Goal: Task Accomplishment & Management: Use online tool/utility

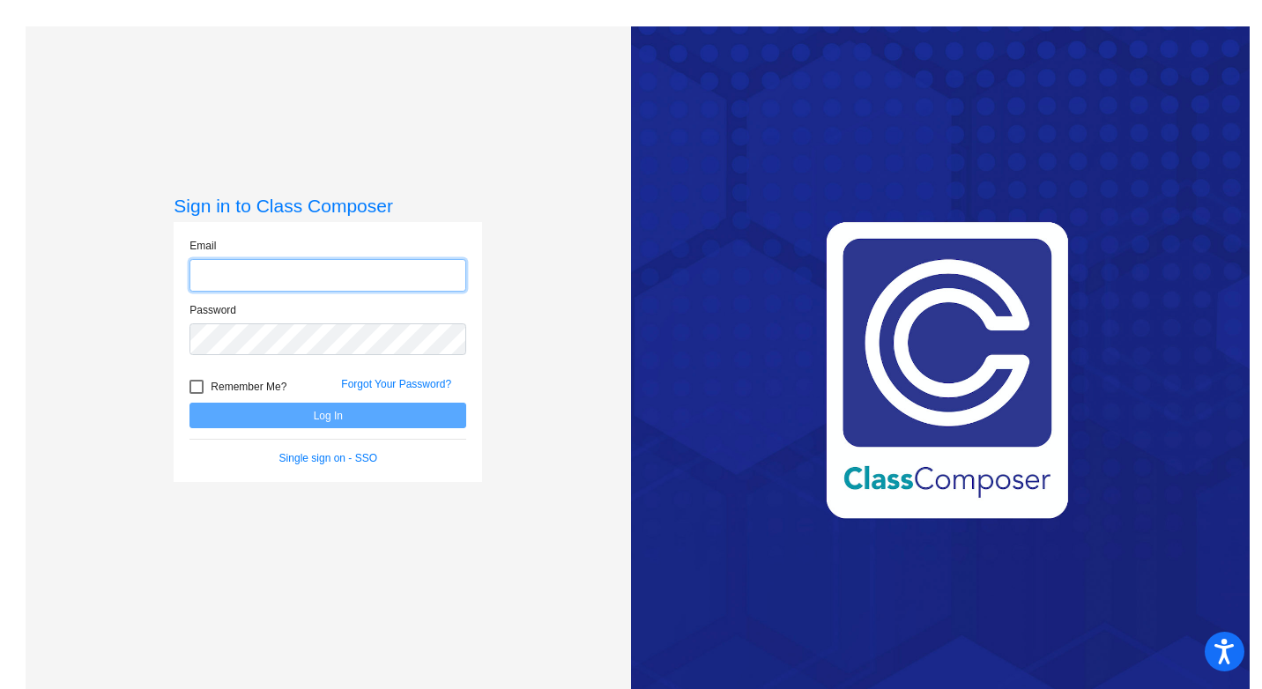
type input "[EMAIL_ADDRESS][DOMAIN_NAME]"
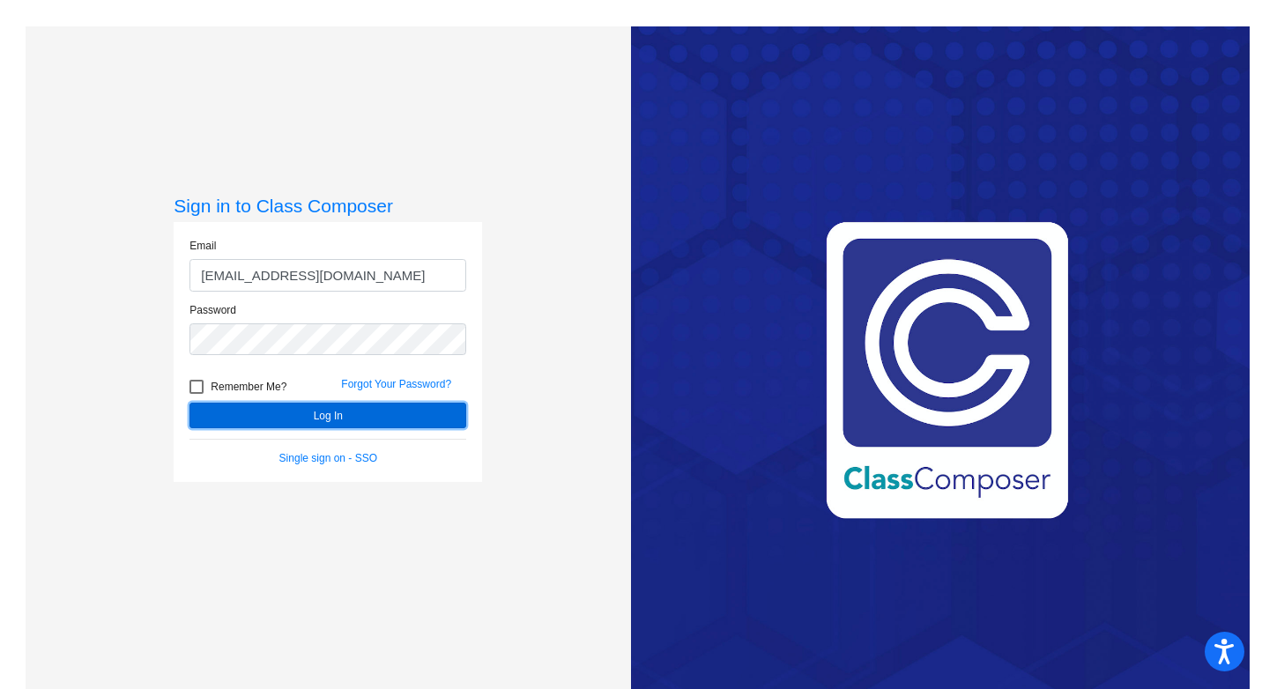
click at [326, 418] on button "Log In" at bounding box center [327, 416] width 277 height 26
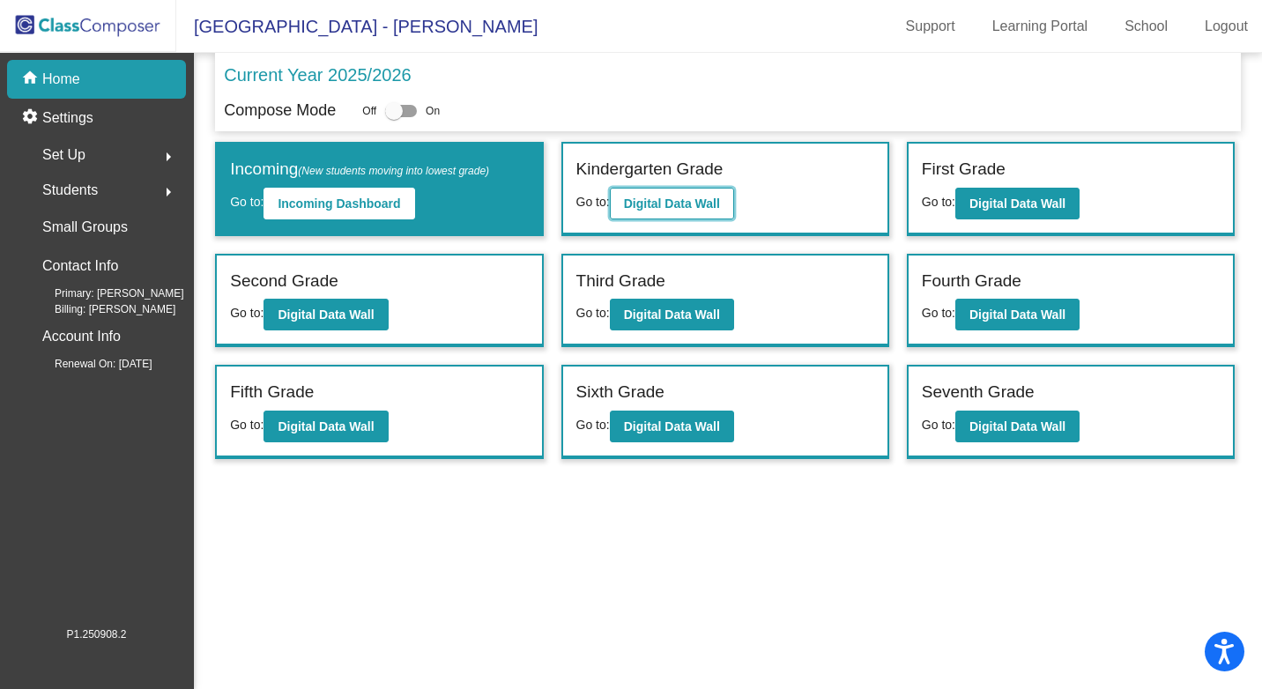
click at [666, 199] on b "Digital Data Wall" at bounding box center [672, 203] width 96 height 14
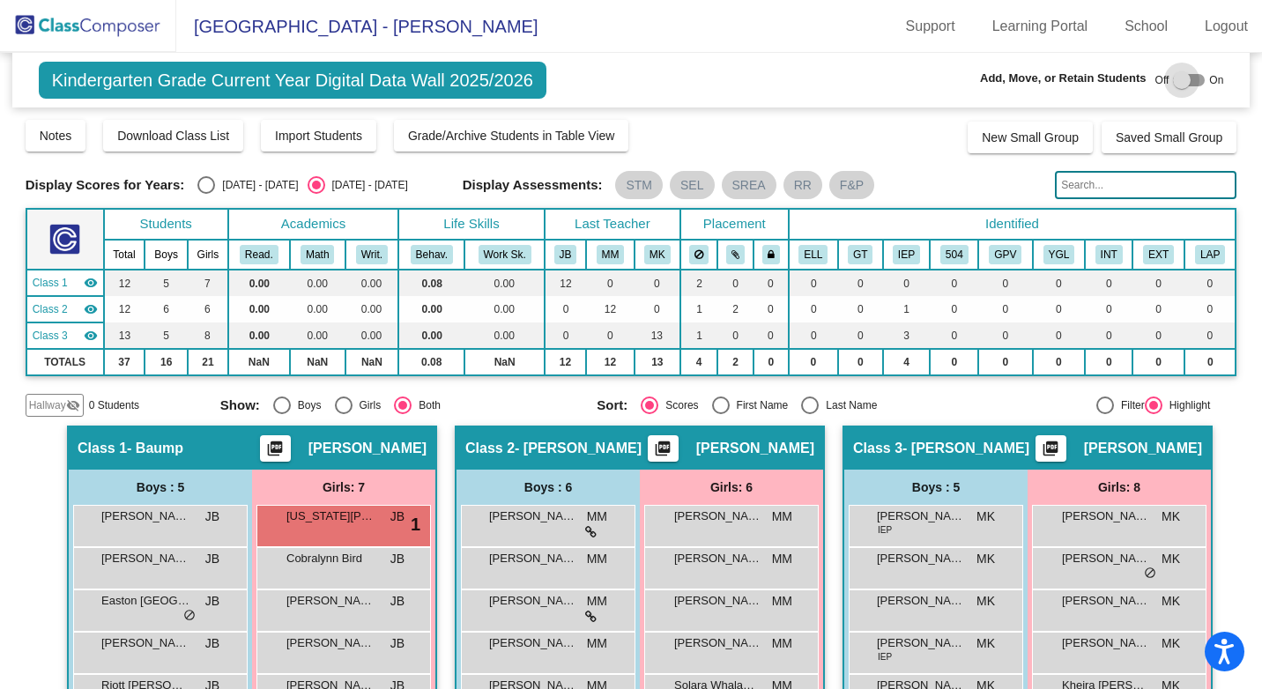
click at [1177, 78] on div at bounding box center [1182, 80] width 18 height 18
checkbox input "true"
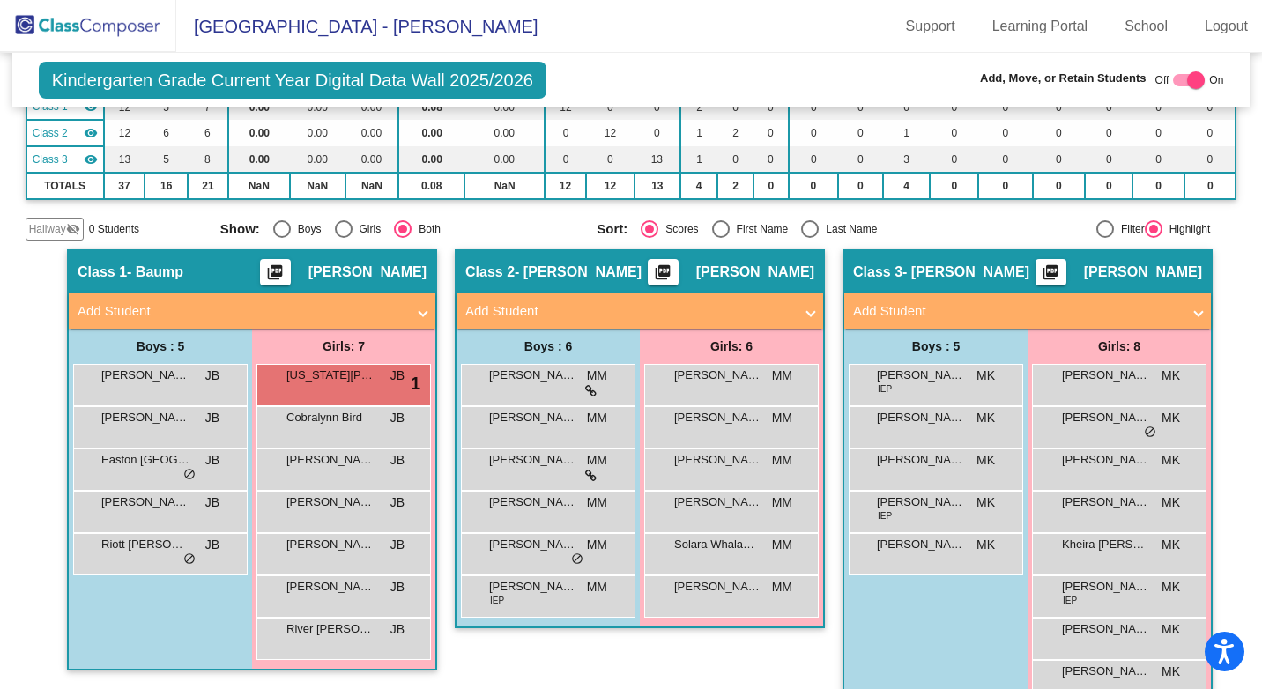
scroll to position [218, 0]
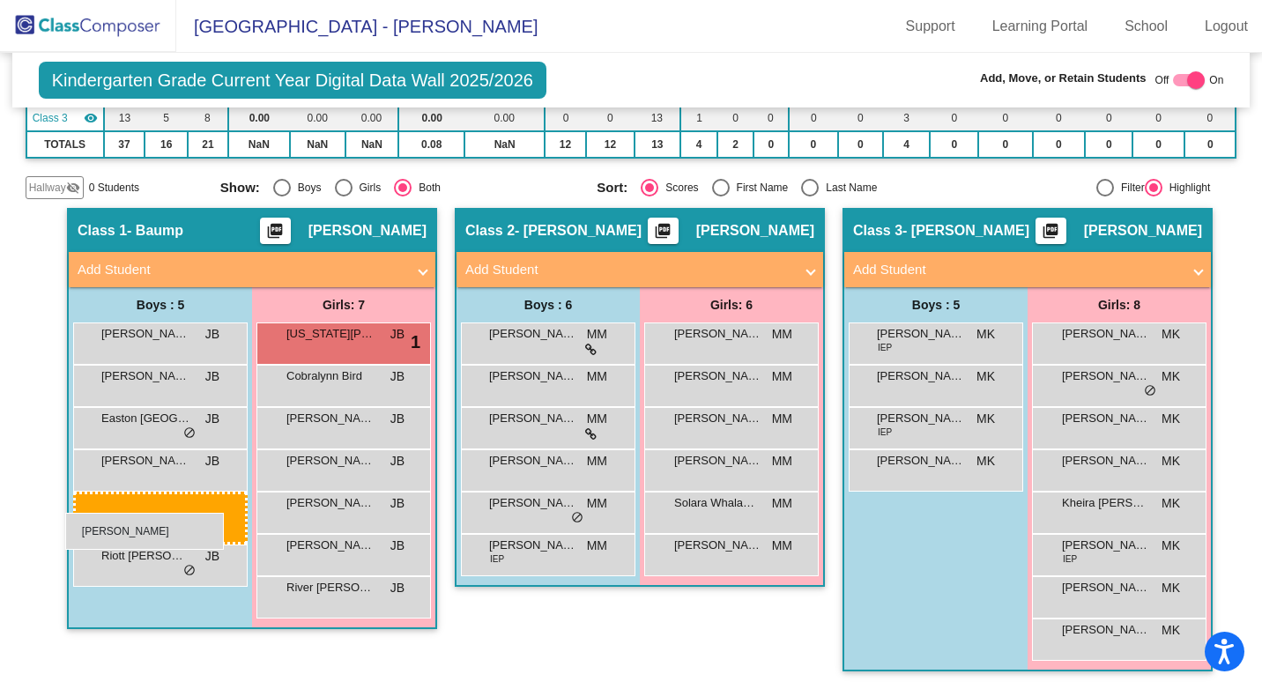
drag, startPoint x: 921, startPoint y: 430, endPoint x: 65, endPoint y: 513, distance: 859.4
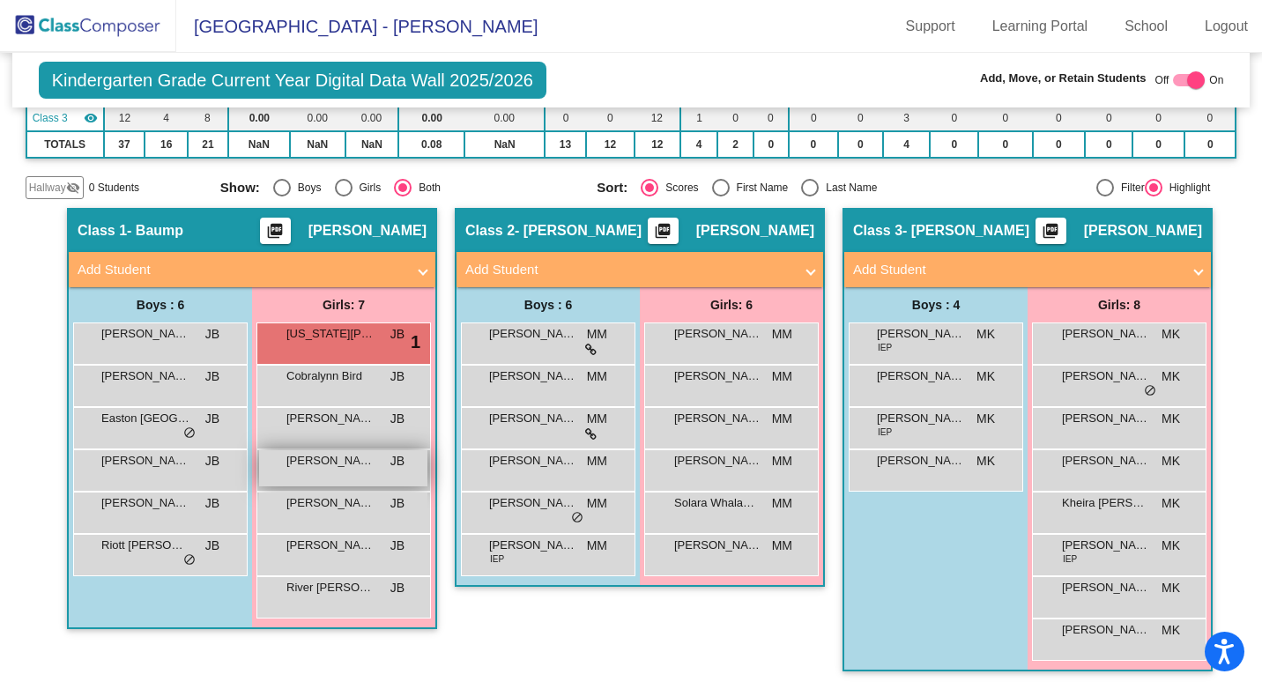
click at [322, 476] on div "[PERSON_NAME]-[PERSON_NAME] lock do_not_disturb_alt" at bounding box center [343, 468] width 168 height 36
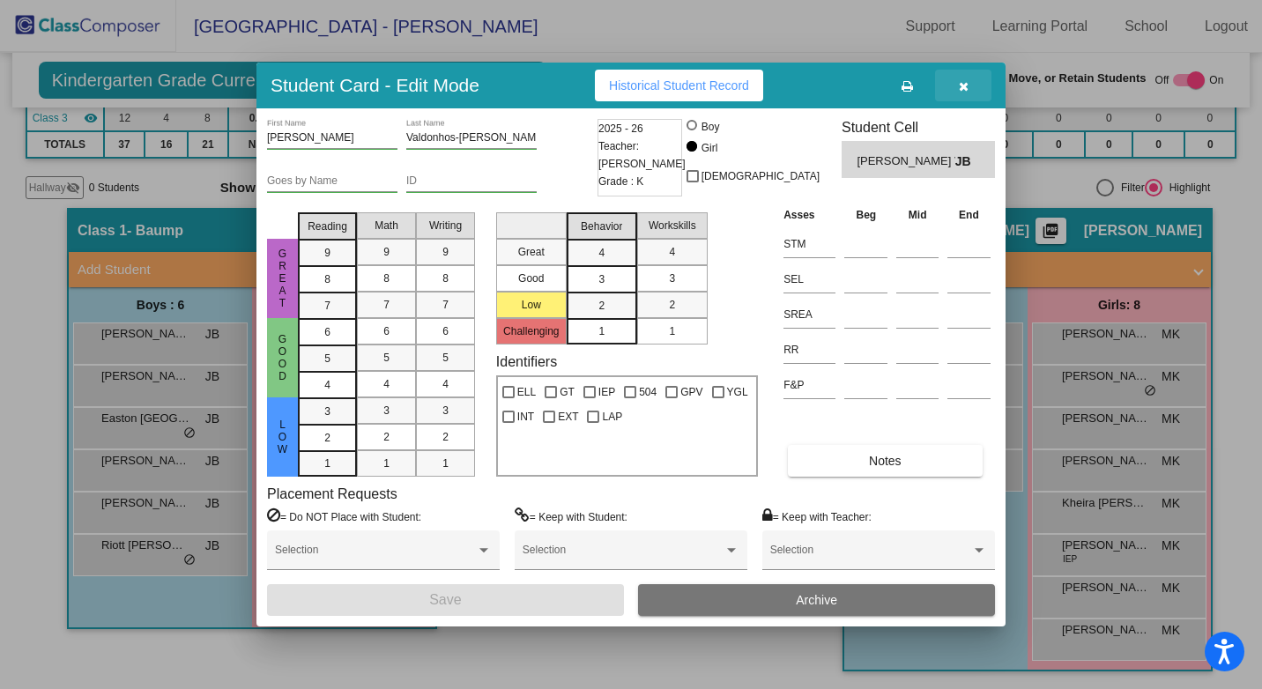
click at [966, 85] on icon "button" at bounding box center [963, 86] width 10 height 12
